Goal: Navigation & Orientation: Find specific page/section

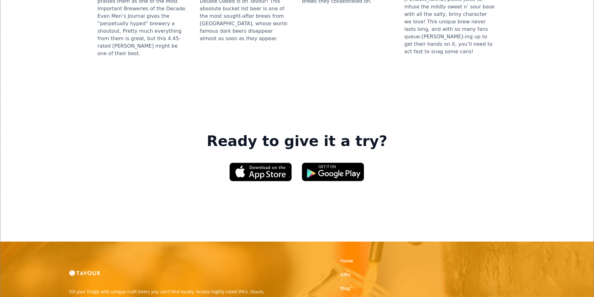
scroll to position [905, 0]
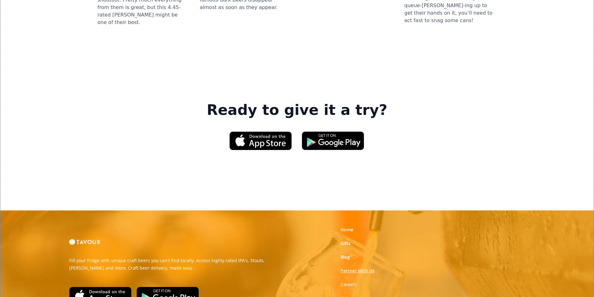
click at [348, 268] on link "Partner With Us" at bounding box center [357, 271] width 34 height 6
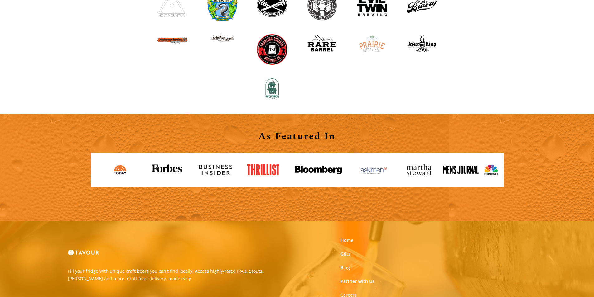
scroll to position [688, 0]
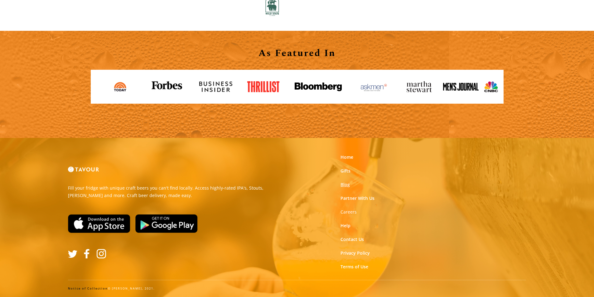
click at [343, 183] on link "Blog" at bounding box center [344, 185] width 9 height 6
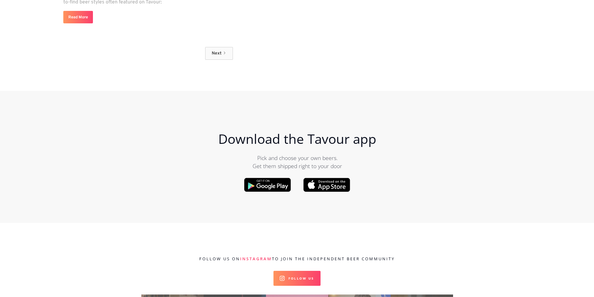
scroll to position [6483, 0]
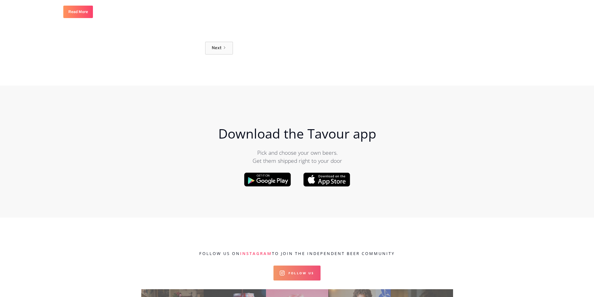
click at [276, 266] on link "Follow Us" at bounding box center [296, 273] width 47 height 15
